Goal: Task Accomplishment & Management: Use online tool/utility

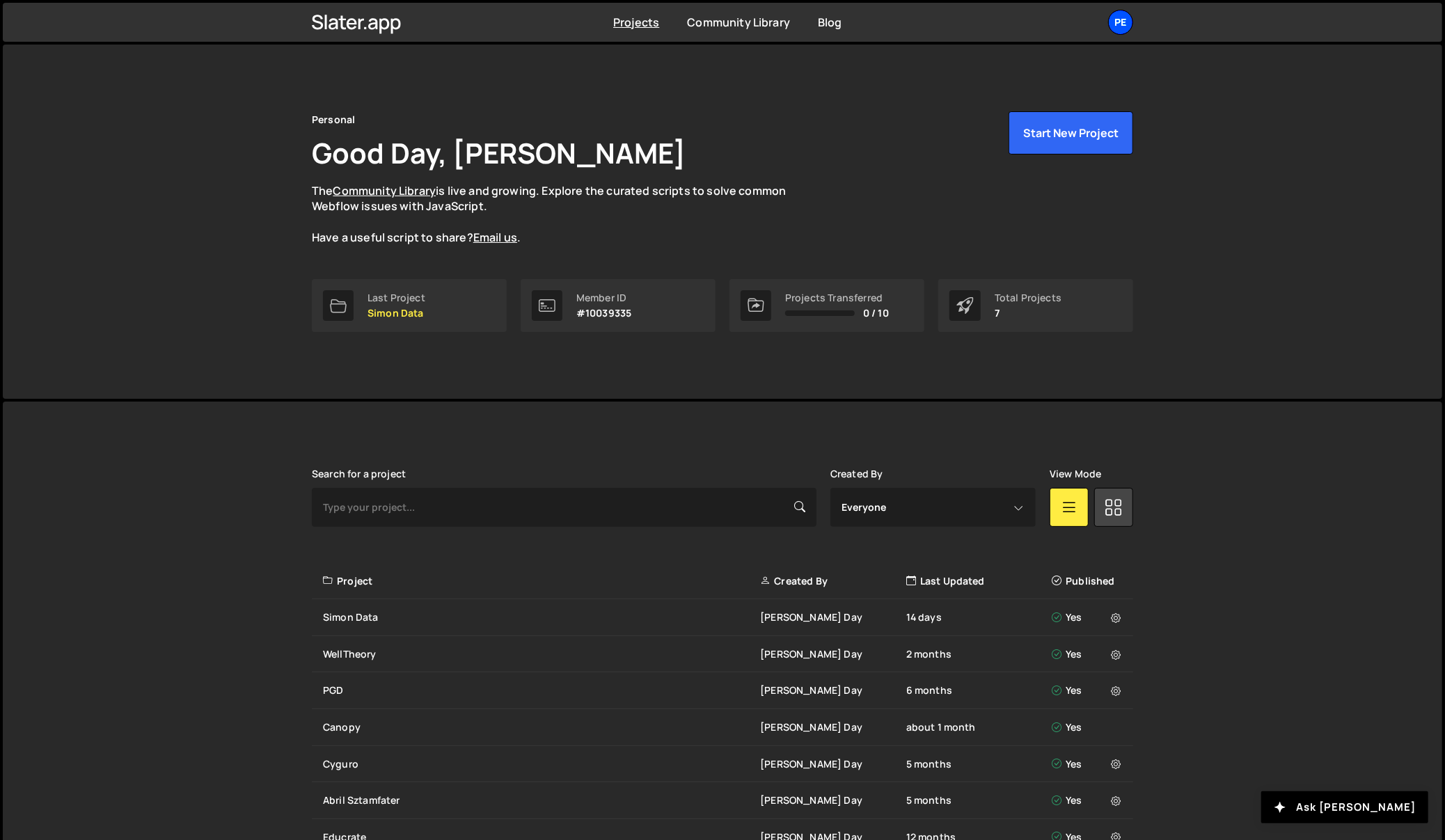
click at [1122, 24] on div "Pe" at bounding box center [1121, 22] width 25 height 25
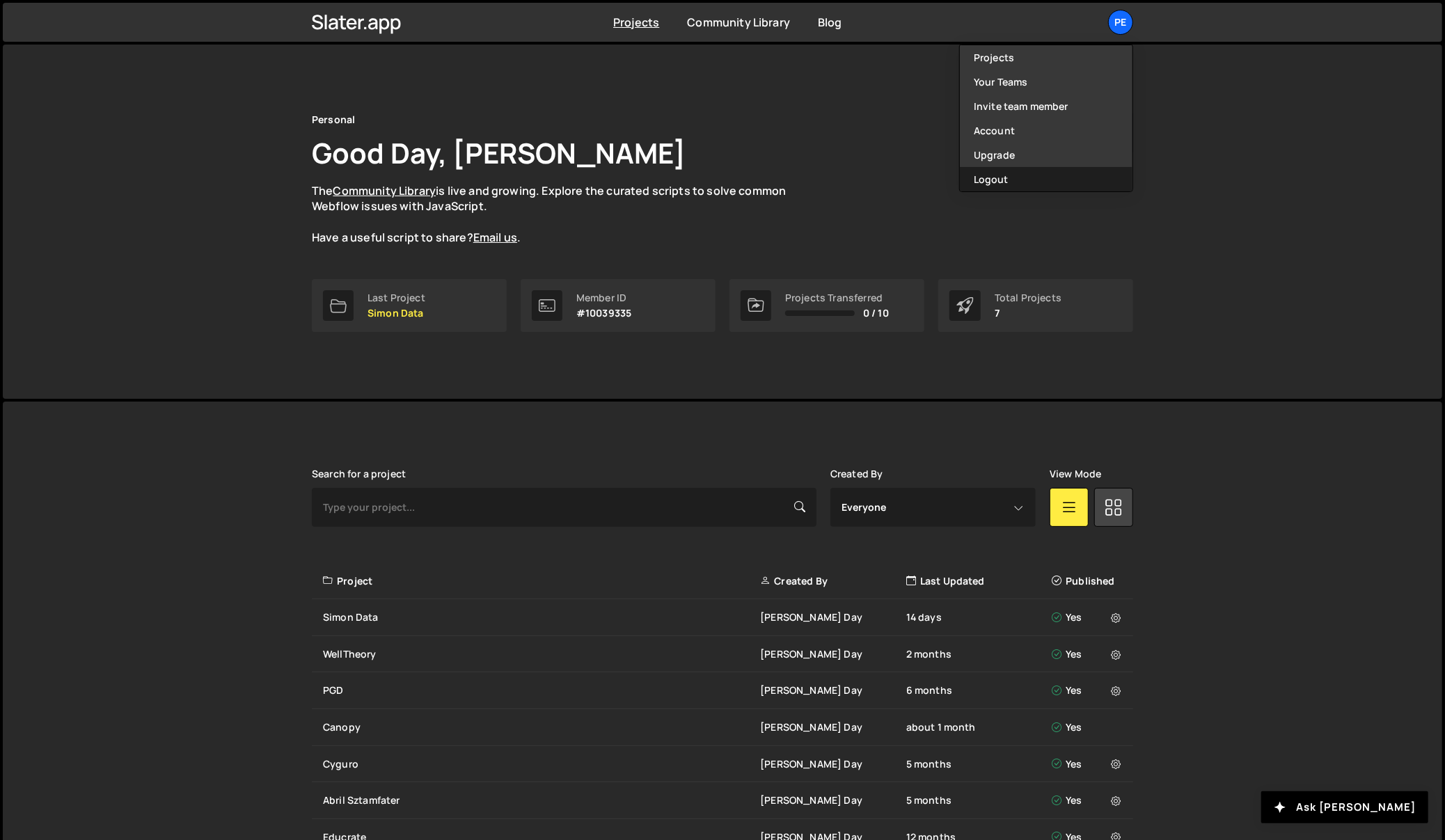
click at [1013, 179] on button "Logout" at bounding box center [1045, 179] width 173 height 25
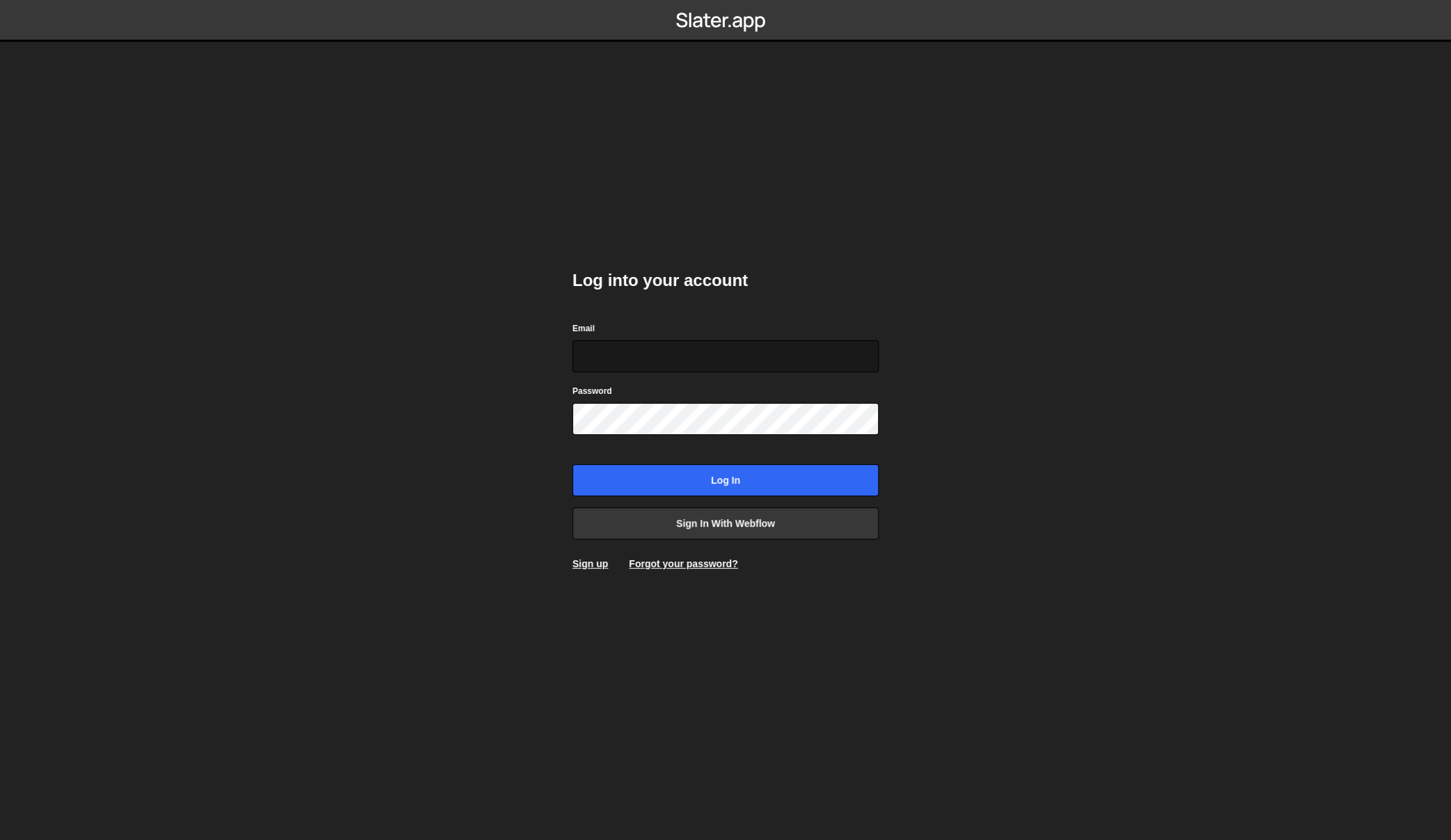
type input "[EMAIL_ADDRESS][DOMAIN_NAME]"
click at [1155, 191] on body "Log into your account Email pablogonzalezday@gmail.com Password Log in Sign in …" at bounding box center [726, 420] width 1451 height 840
click at [1145, 306] on body "Log into your account Email pablogonzalezday@gmail.com Password Log in Sign in …" at bounding box center [726, 420] width 1451 height 840
click at [673, 462] on form "Email pablogonzalezday@gmail.com Password Log in" at bounding box center [726, 408] width 306 height 176
click at [676, 470] on input "Log in" at bounding box center [726, 480] width 306 height 32
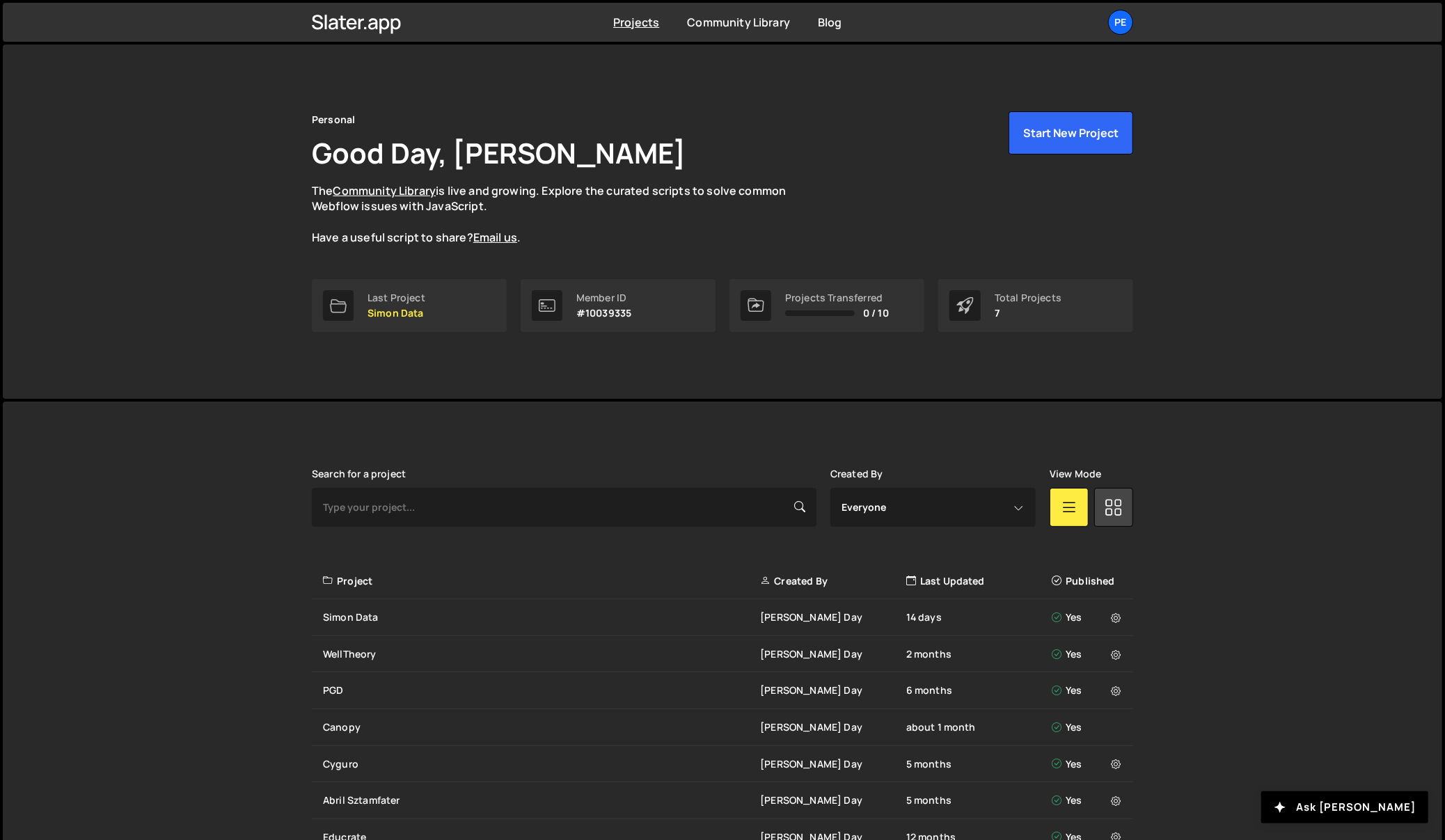
click at [116, 256] on div "Personal Good Day, Pablo Gonzalez Day The Community Library is live and growing…" at bounding box center [722, 222] width 1439 height 354
click at [103, 342] on div "Personal Good Day, Pablo Gonzalez Day The Community Library is live and growing…" at bounding box center [722, 222] width 1439 height 354
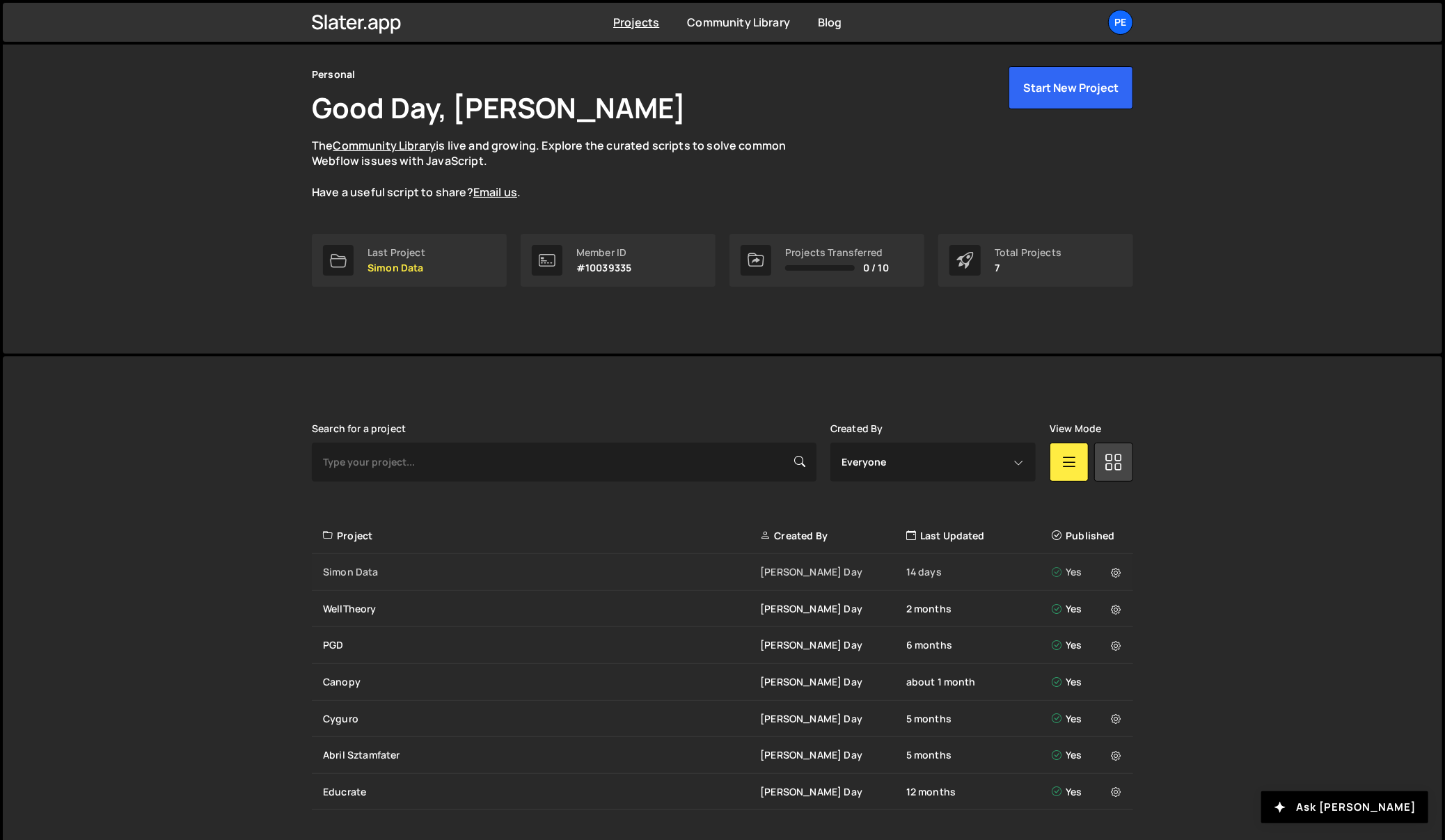
scroll to position [84, 0]
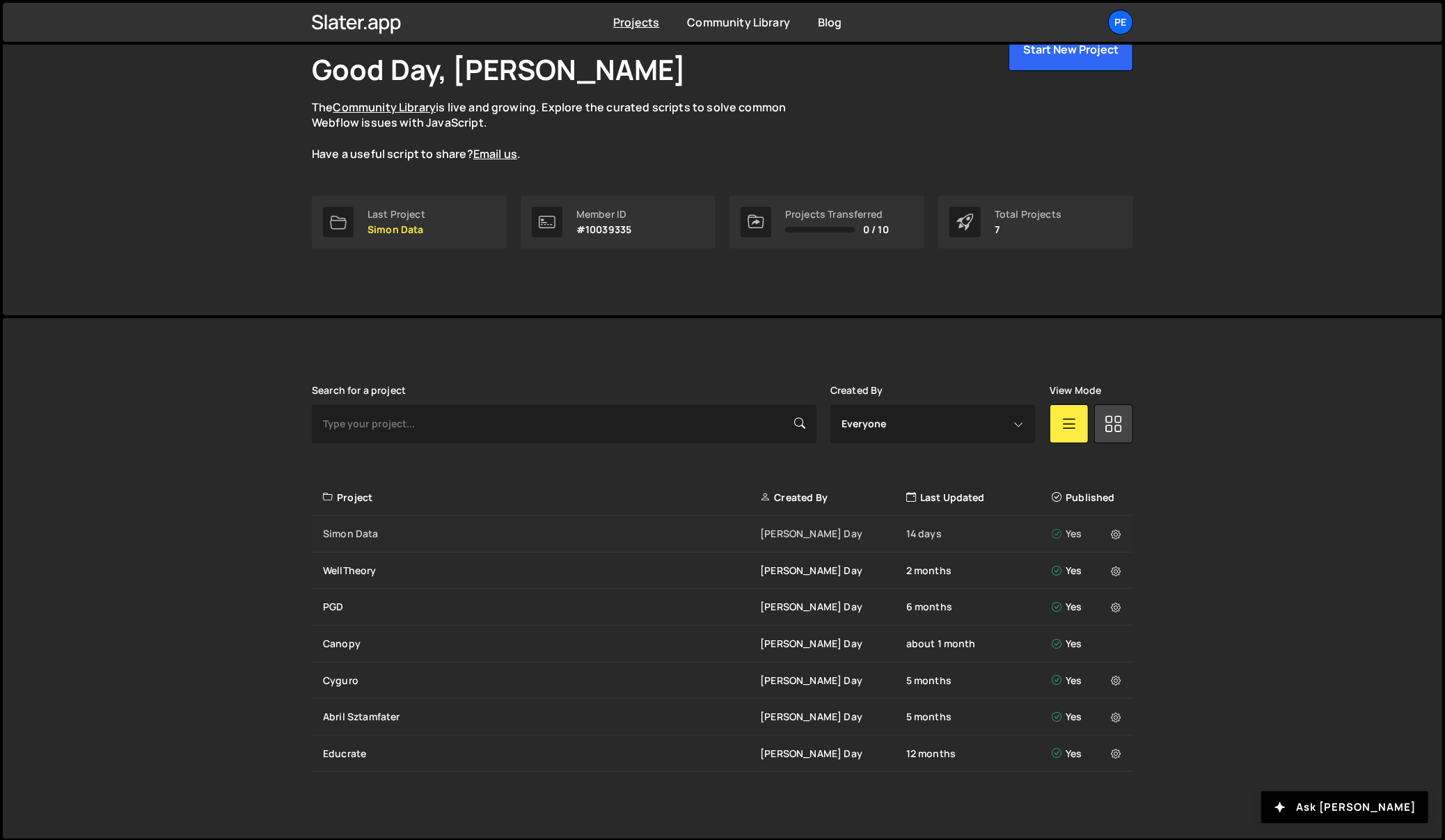
click at [370, 531] on div "Simon Data" at bounding box center [541, 533] width 437 height 14
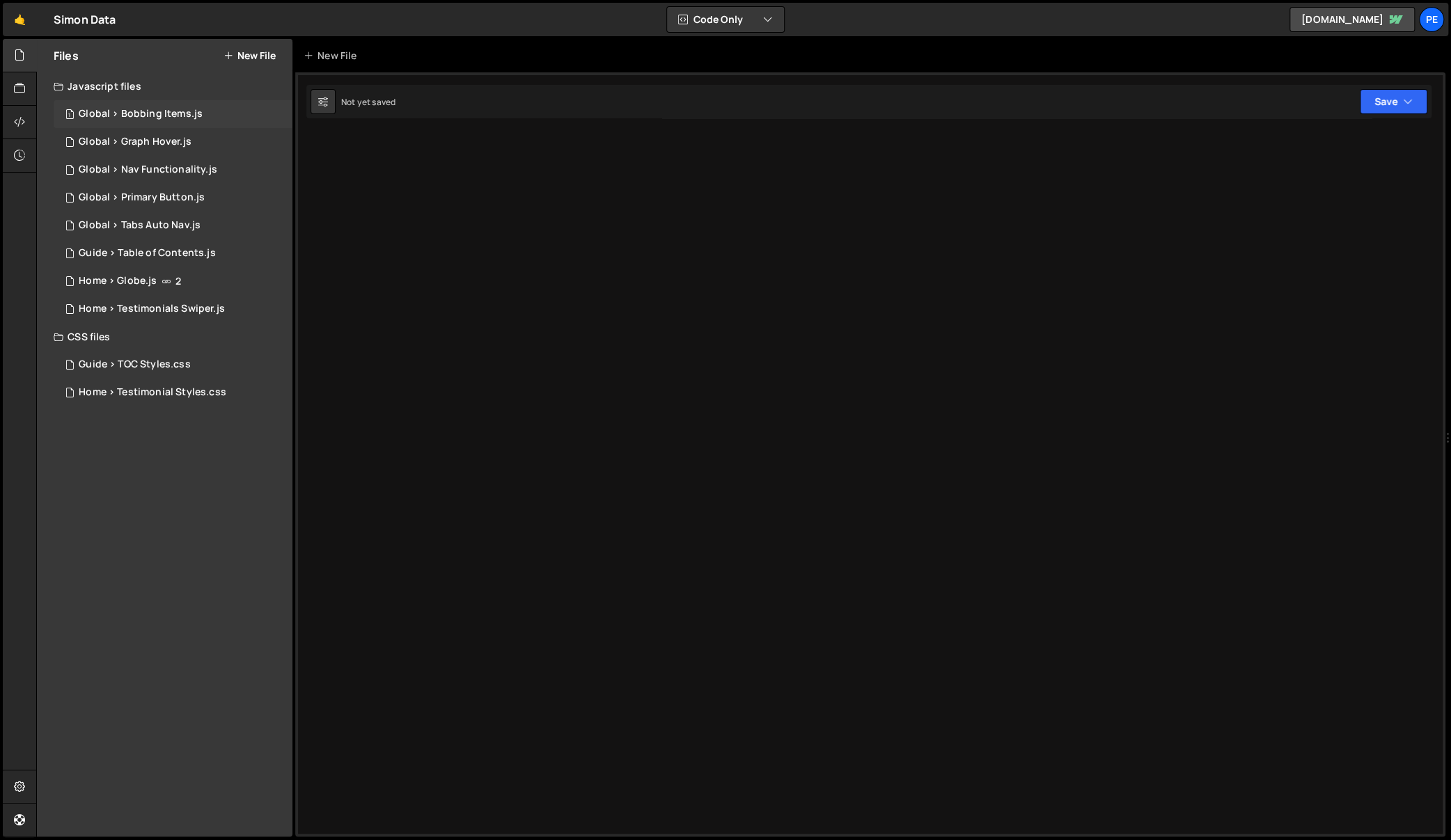
click at [133, 118] on div "Global > Bobbing Items.js" at bounding box center [140, 113] width 124 height 12
click at [147, 160] on div "1 Global > Nav Functionality.js 0" at bounding box center [173, 170] width 238 height 28
